Goal: Find specific page/section: Find specific page/section

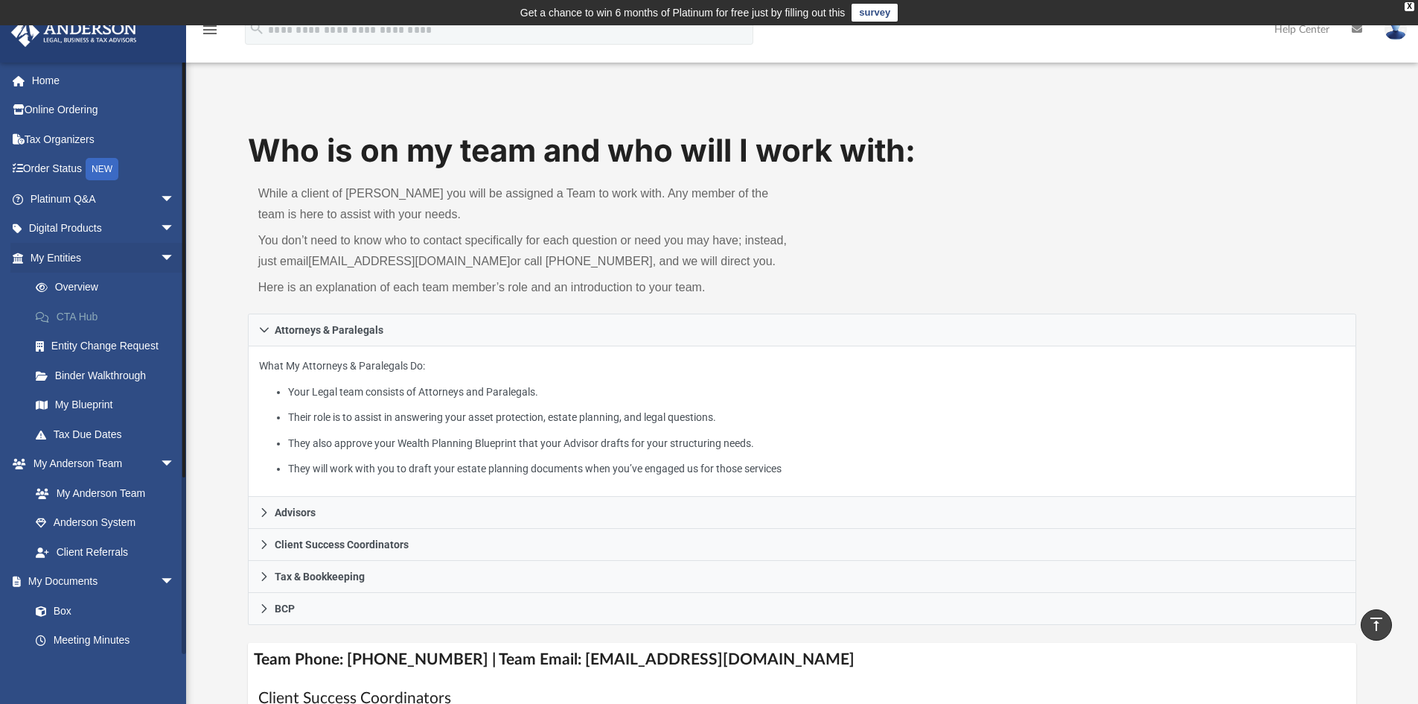
scroll to position [316, 0]
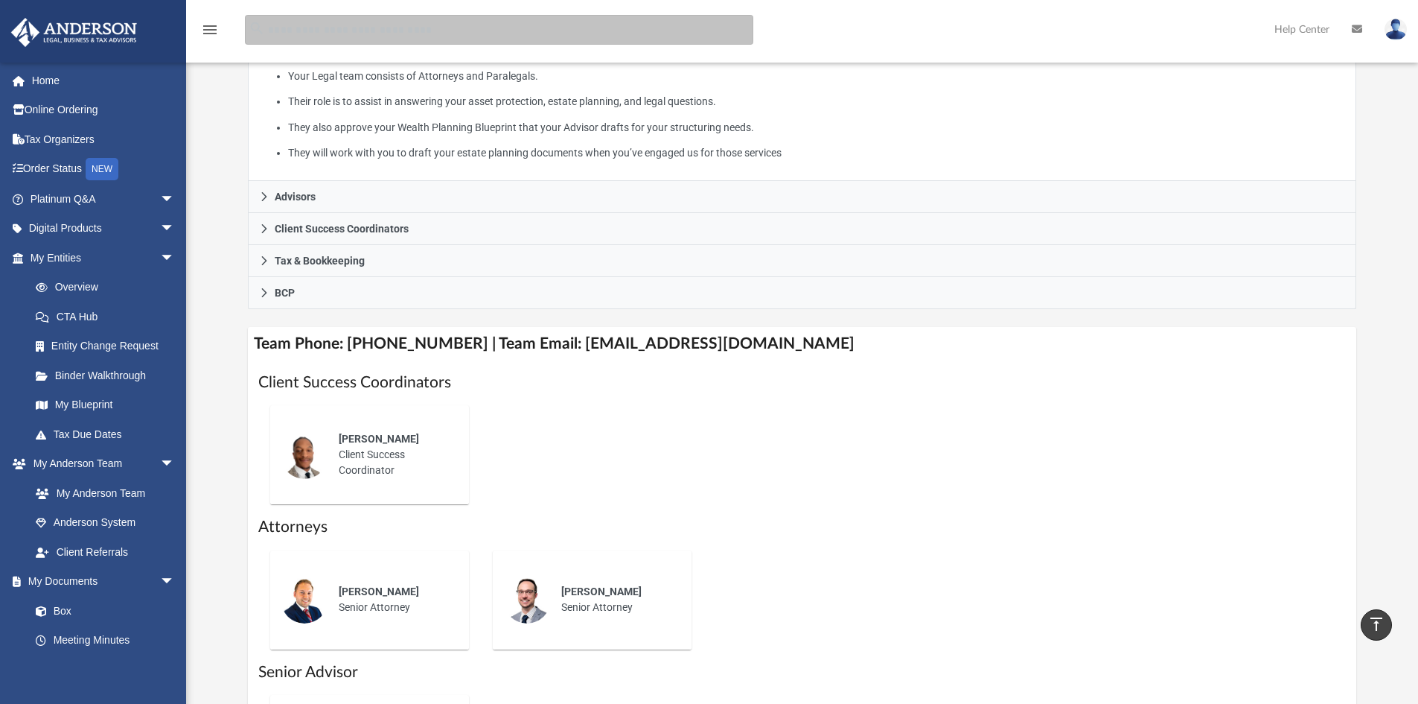
click at [327, 32] on input "search" at bounding box center [499, 30] width 509 height 30
type input "******"
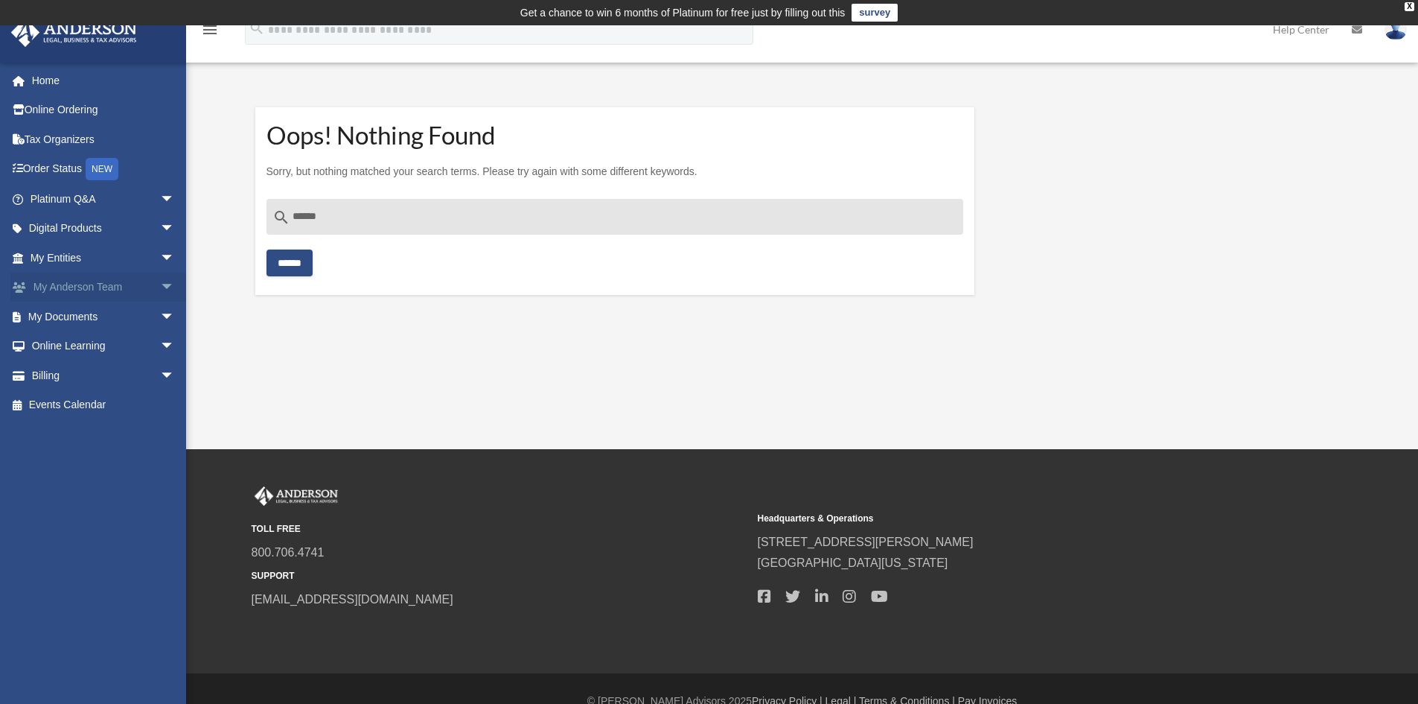
click at [95, 287] on link "My Anderson Team arrow_drop_down" at bounding box center [103, 288] width 187 height 30
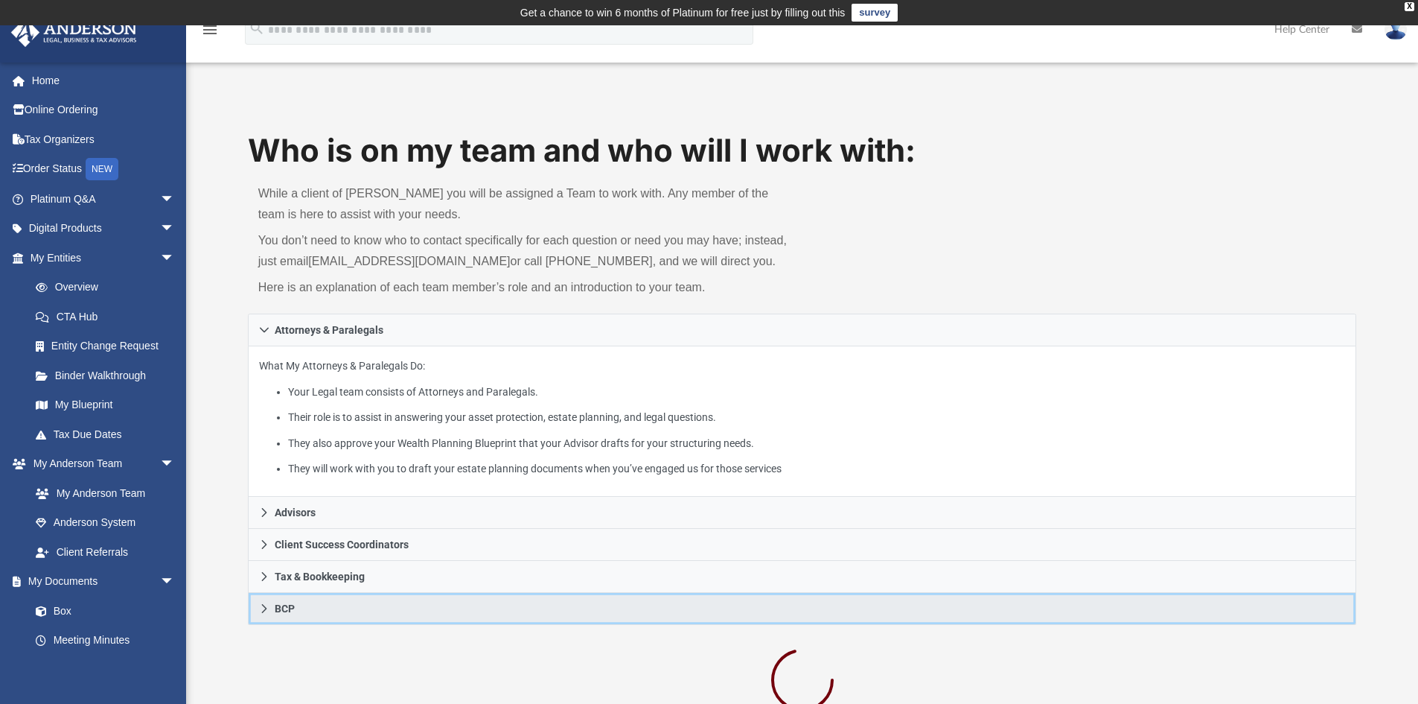
click at [291, 611] on span "BCP" at bounding box center [285, 608] width 20 height 10
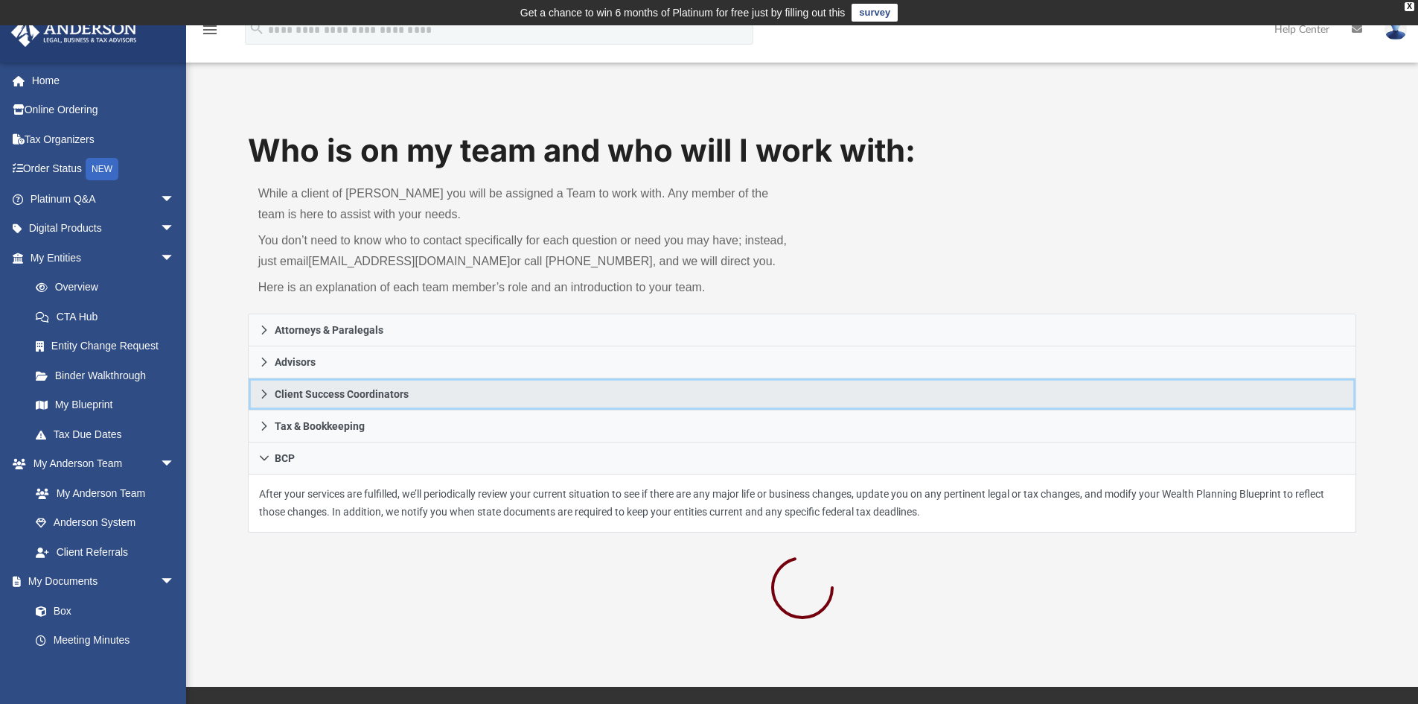
click at [311, 395] on span "Client Success Coordinators" at bounding box center [342, 394] width 134 height 10
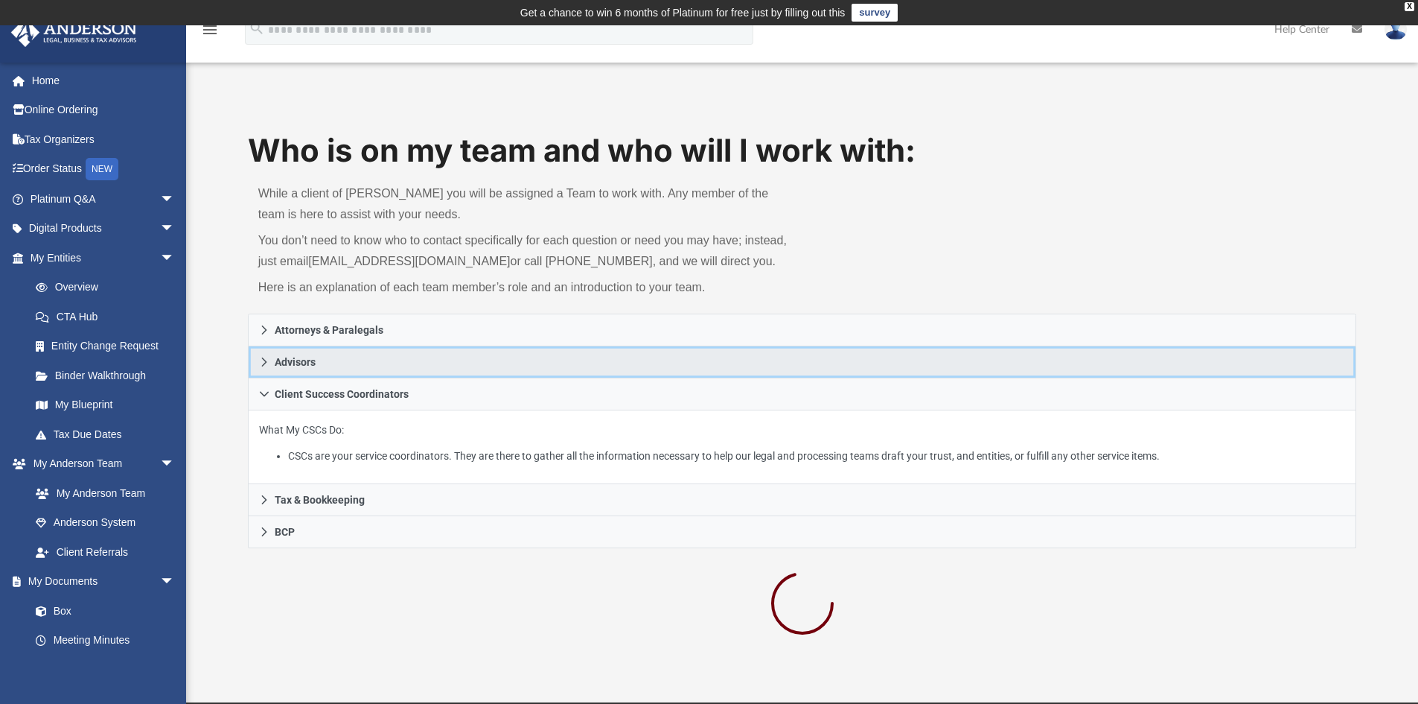
click at [311, 363] on span "Advisors" at bounding box center [295, 362] width 41 height 10
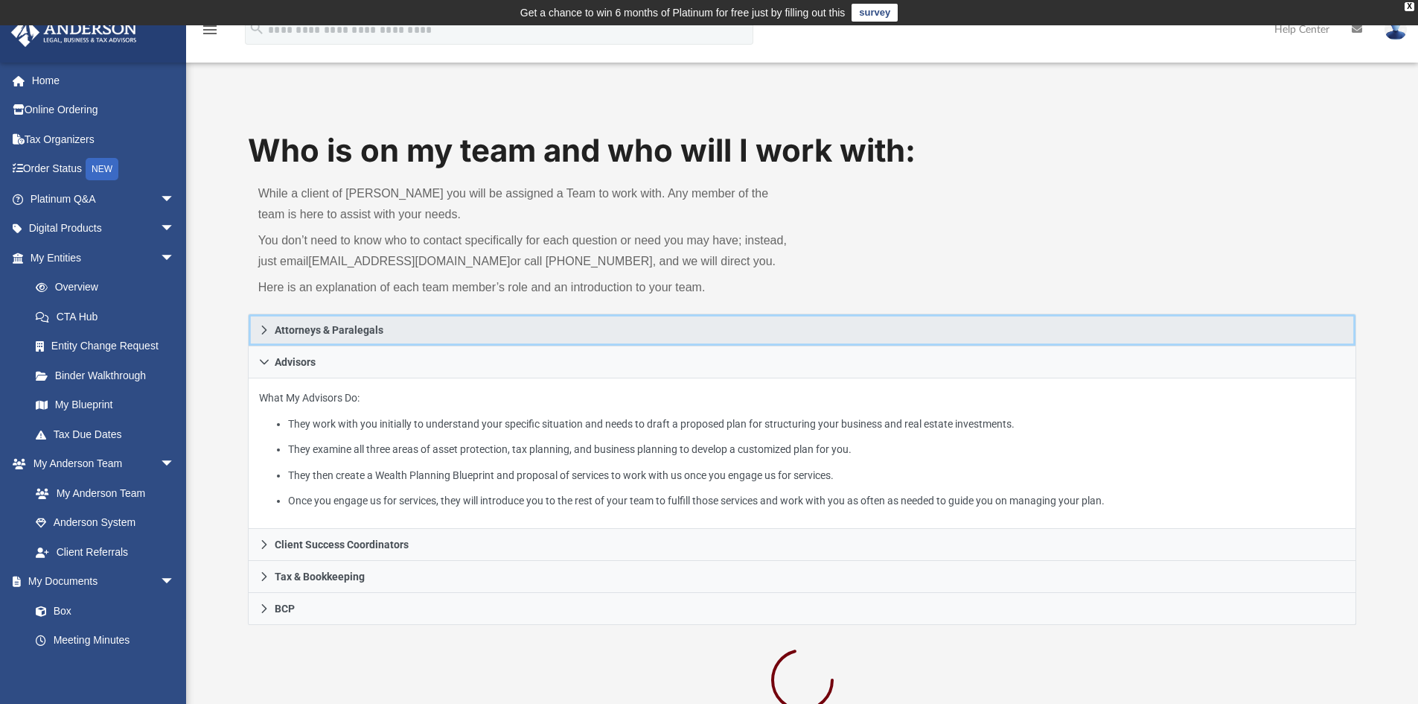
click at [316, 335] on span "Attorneys & Paralegals" at bounding box center [329, 330] width 109 height 10
